Goal: Information Seeking & Learning: Check status

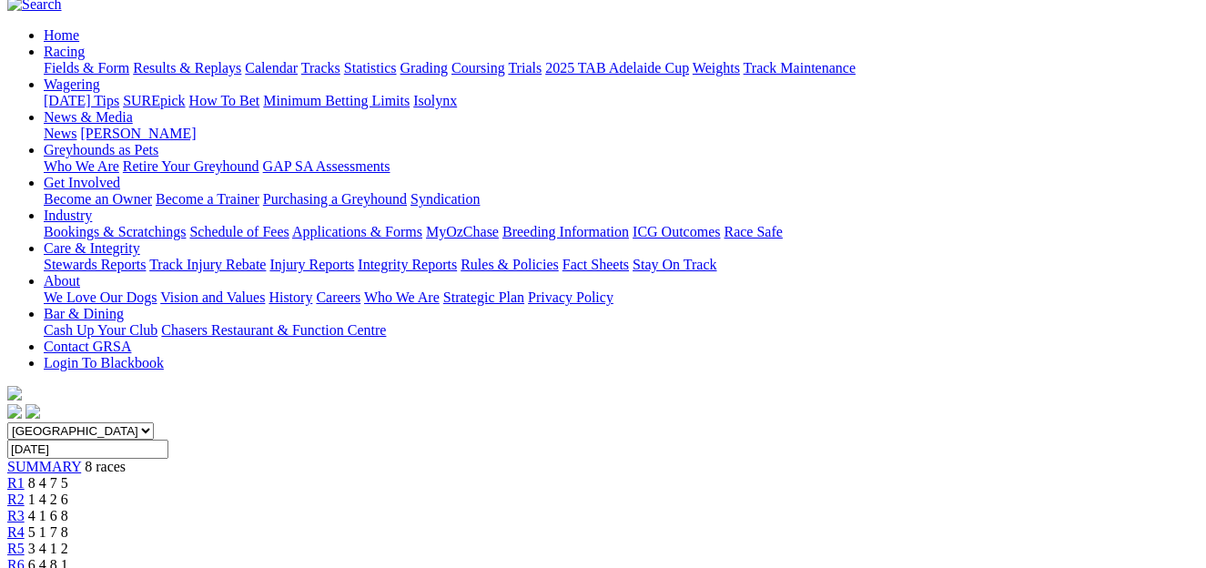
scroll to position [156, 0]
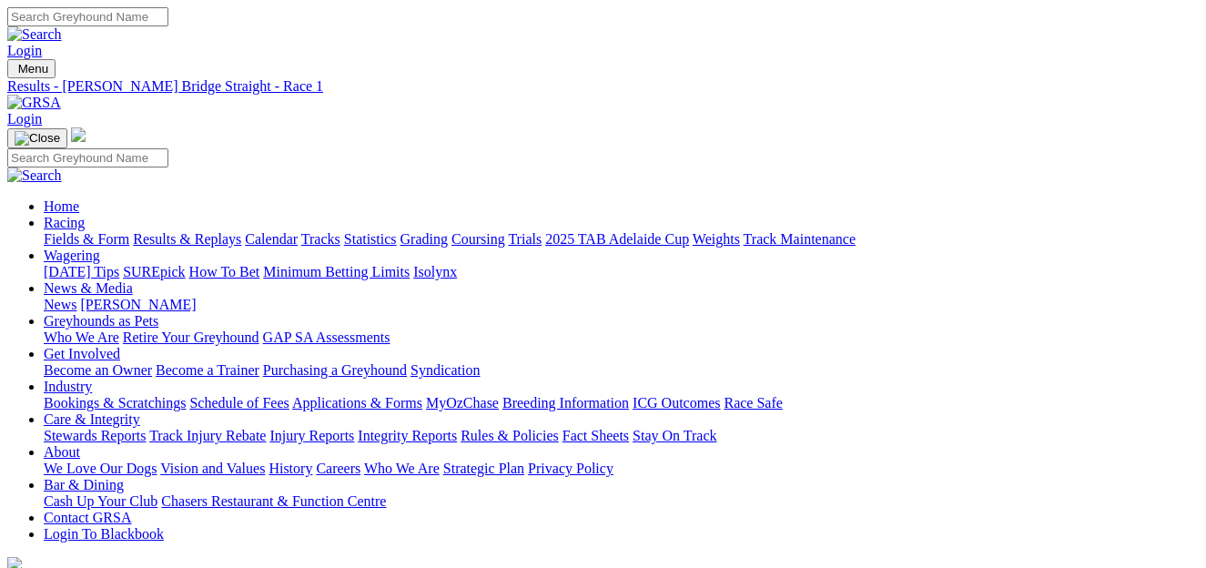
click at [228, 231] on link "Results & Replays" at bounding box center [187, 238] width 108 height 15
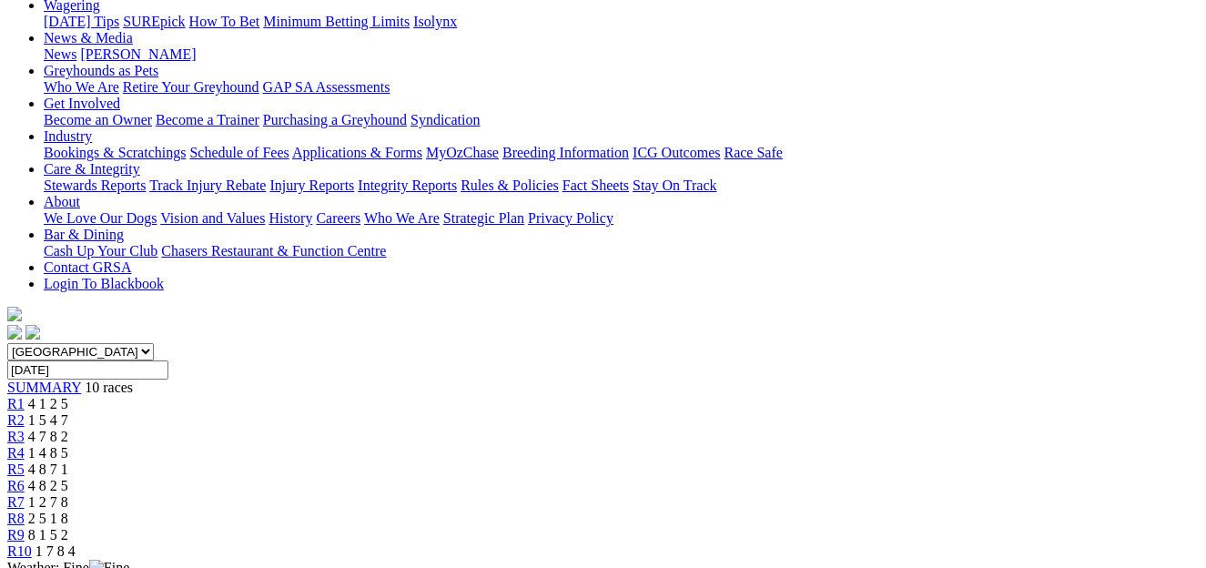
scroll to position [236, 0]
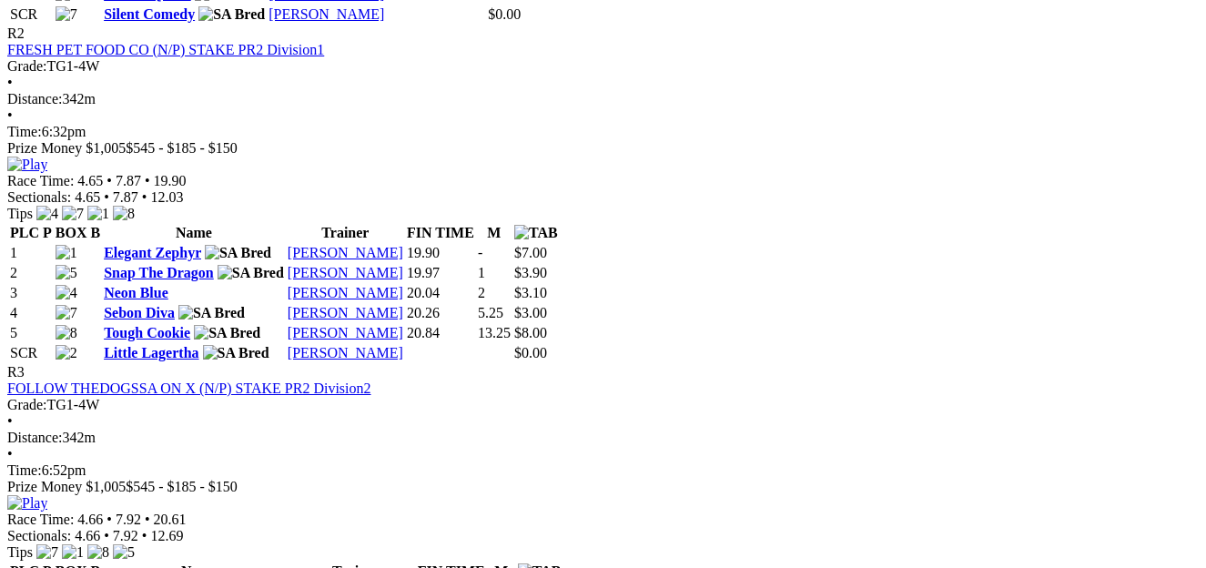
scroll to position [1215, 0]
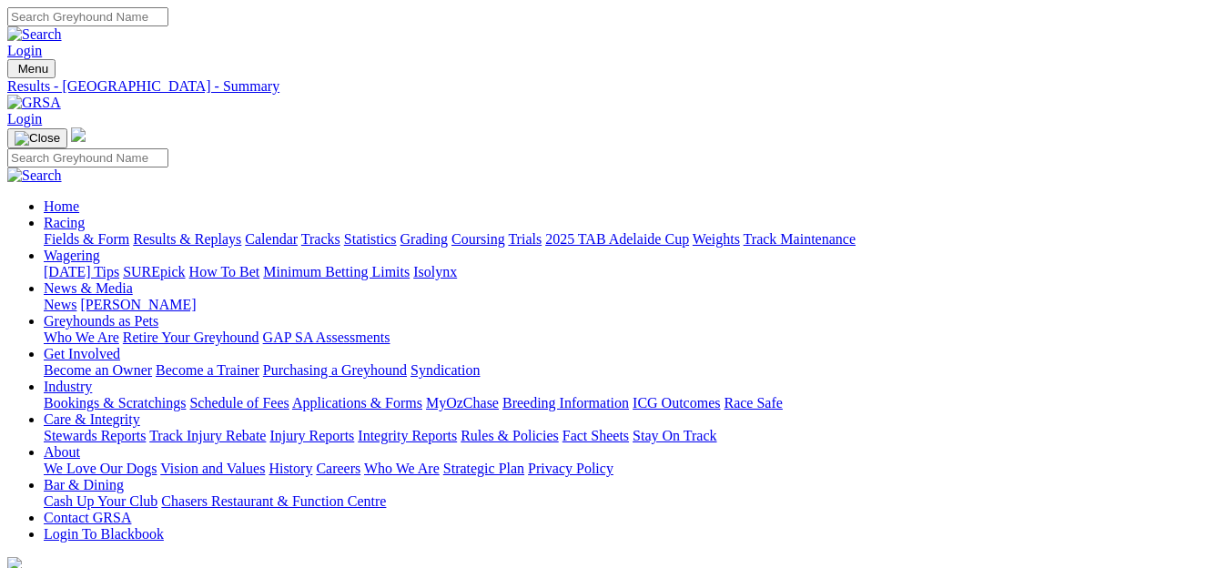
scroll to position [0, 0]
click at [186, 395] on link "Bookings & Scratchings" at bounding box center [115, 402] width 142 height 15
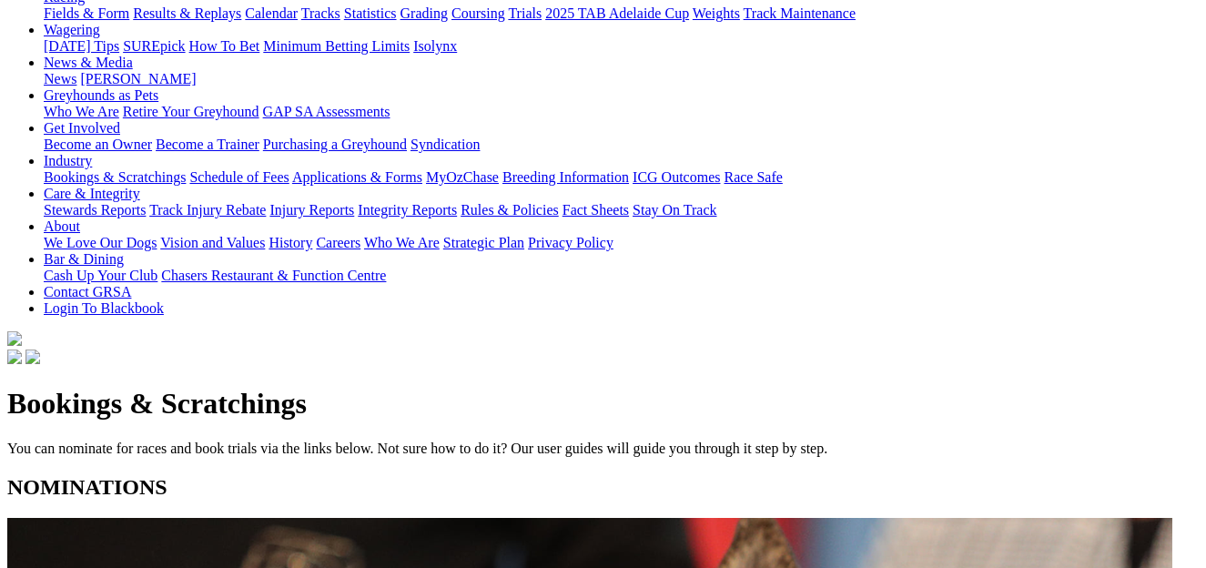
scroll to position [232, 0]
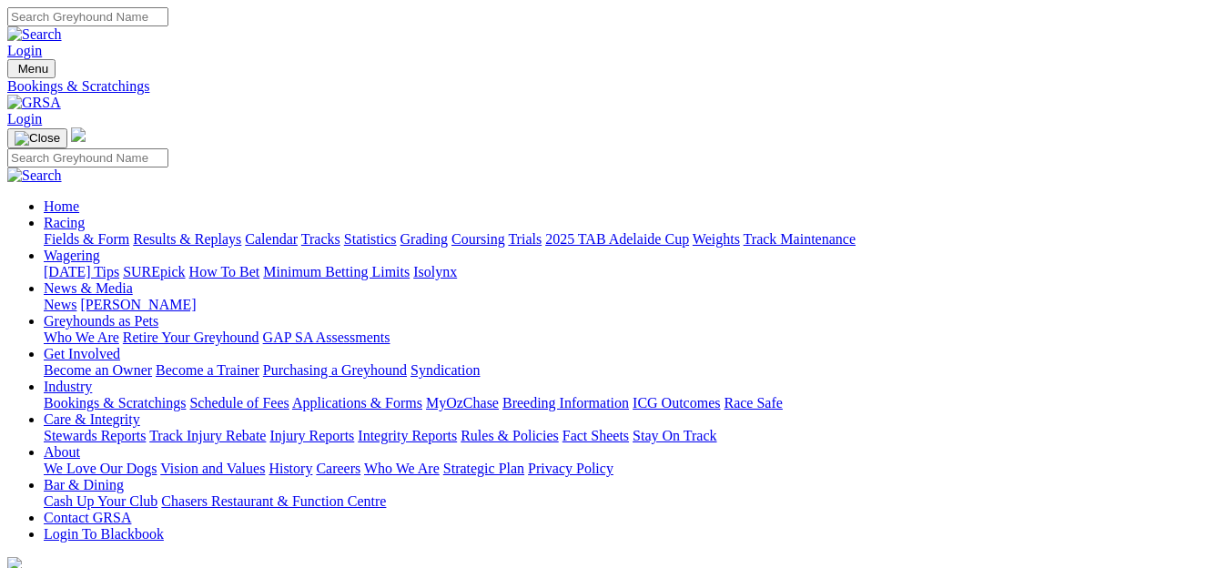
scroll to position [0, 0]
click at [457, 428] on link "Integrity Reports" at bounding box center [407, 435] width 99 height 15
